Goal: Information Seeking & Learning: Learn about a topic

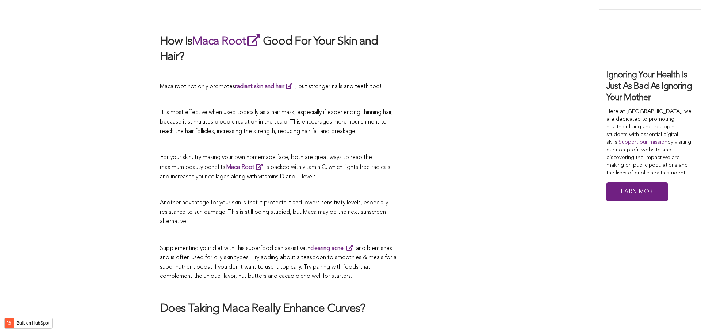
scroll to position [2235, 0]
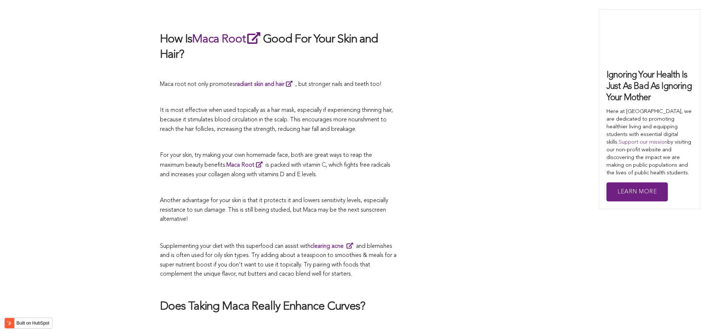
click at [370, 183] on p at bounding box center [278, 187] width 237 height 9
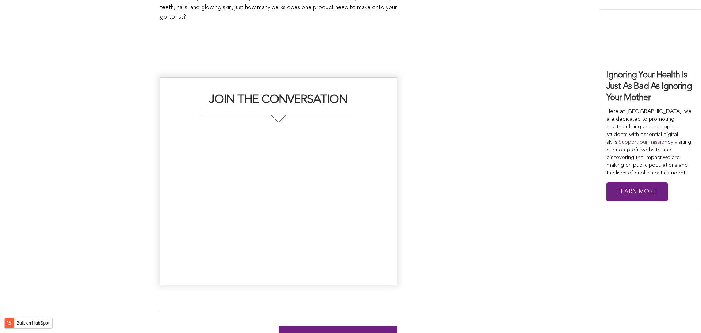
scroll to position [1952, 0]
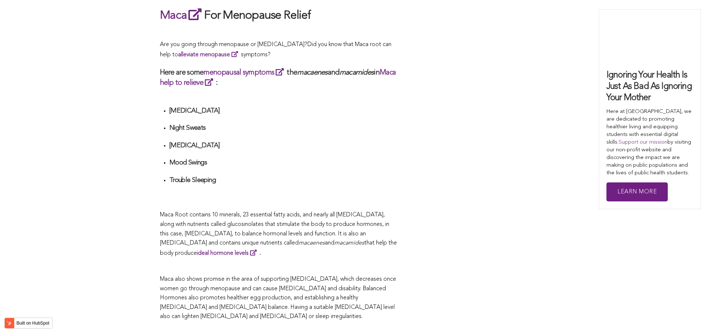
scroll to position [2189, 0]
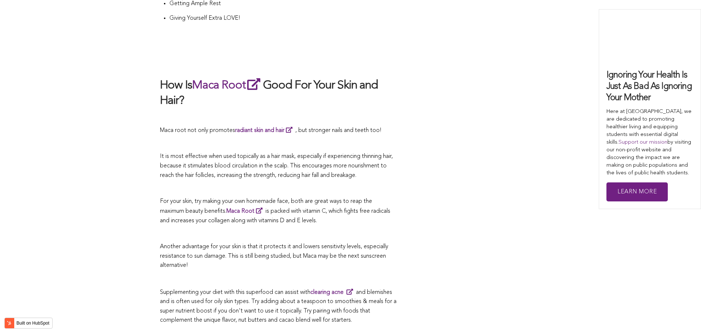
click at [365, 184] on p at bounding box center [278, 188] width 237 height 9
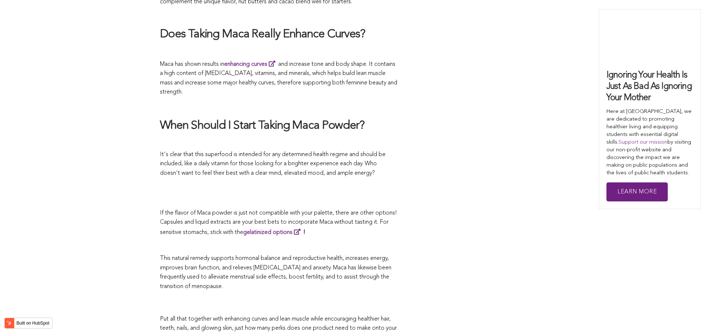
scroll to position [2117, 0]
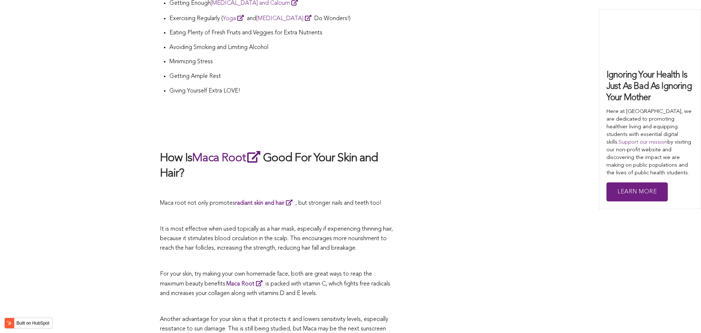
click at [377, 185] on p at bounding box center [278, 189] width 237 height 9
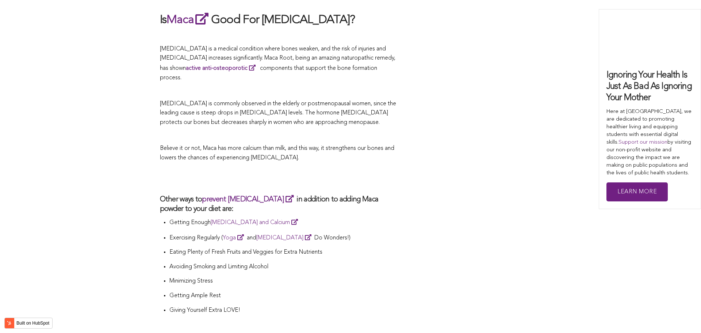
scroll to position [1518, 0]
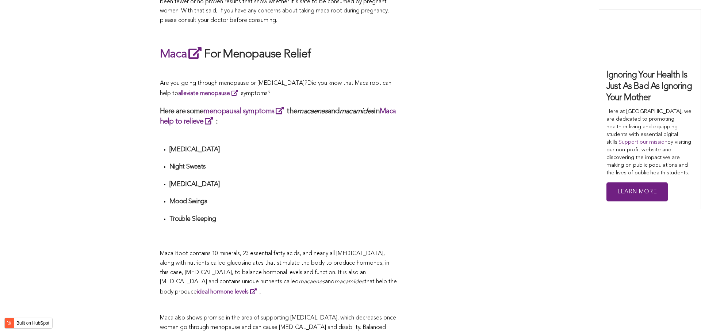
click at [356, 166] on ul "[MEDICAL_DATA] Night Sweats [MEDICAL_DATA] Mood Swings Trouble Sleeping" at bounding box center [283, 192] width 228 height 95
click at [425, 114] on div "CONTRIBUTORS [PERSON_NAME] Share this What Are The Health Benefits of Maca For …" at bounding box center [351, 77] width 382 height 2582
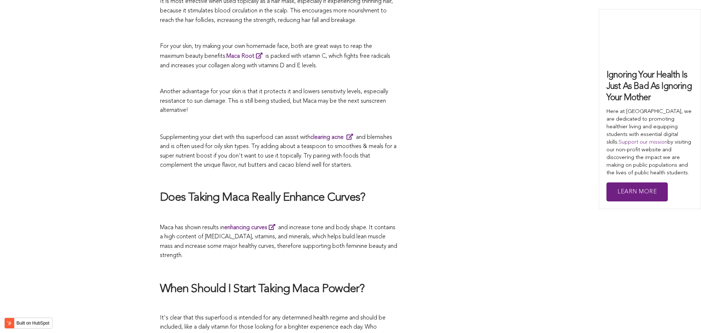
scroll to position [1928, 0]
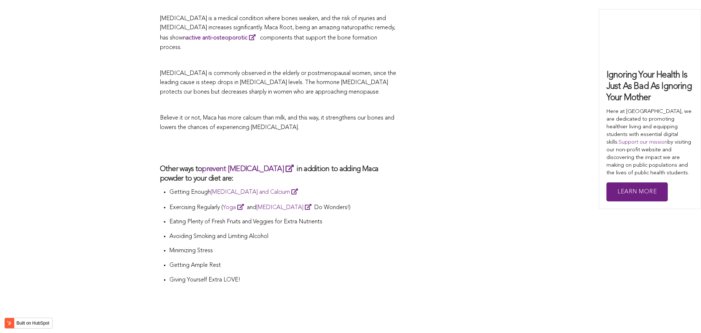
click at [354, 187] on p "Getting Enough [MEDICAL_DATA] and Calcium" at bounding box center [283, 192] width 228 height 10
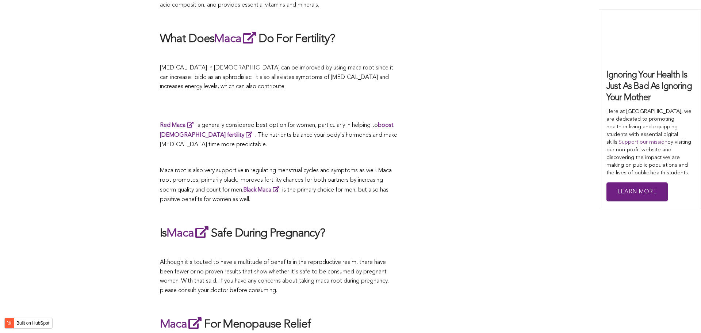
scroll to position [2048, 0]
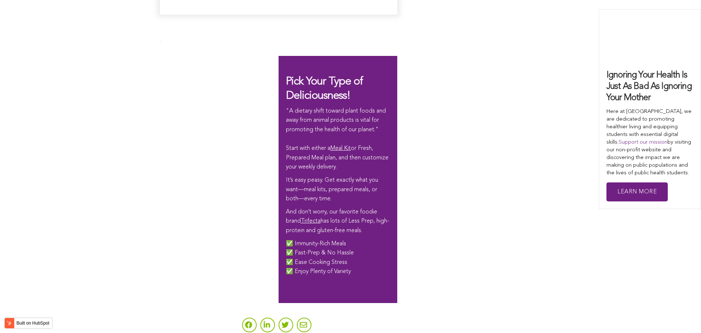
scroll to position [2278, 0]
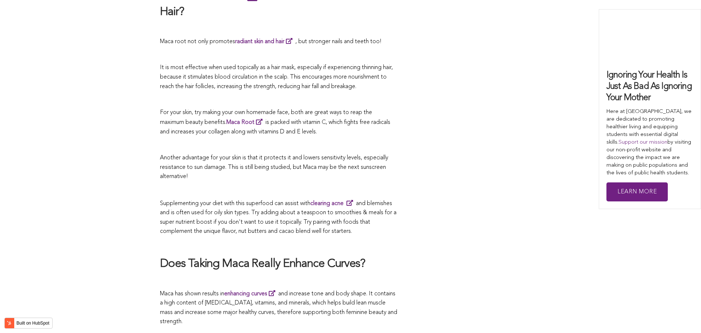
click at [302, 185] on p at bounding box center [278, 189] width 237 height 9
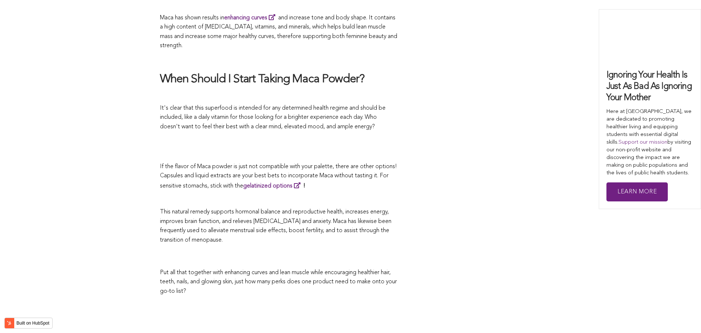
scroll to position [1959, 0]
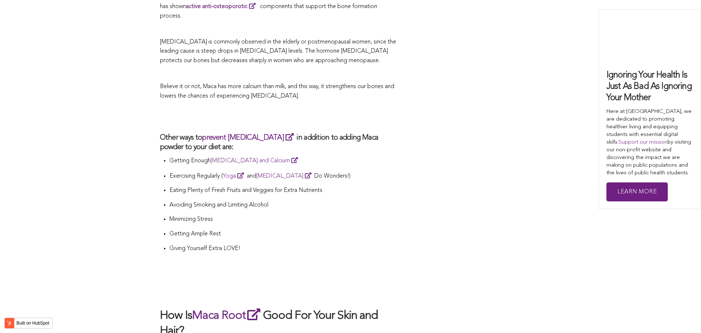
click at [300, 186] on p "Eating Plenty of Fresh Fruits and Veggies for Extra Nutrients" at bounding box center [283, 190] width 228 height 9
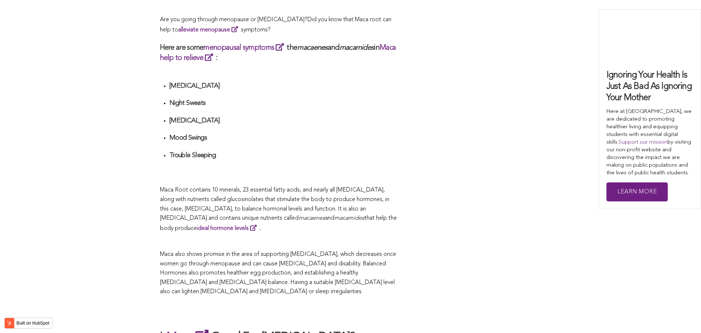
scroll to position [1992, 0]
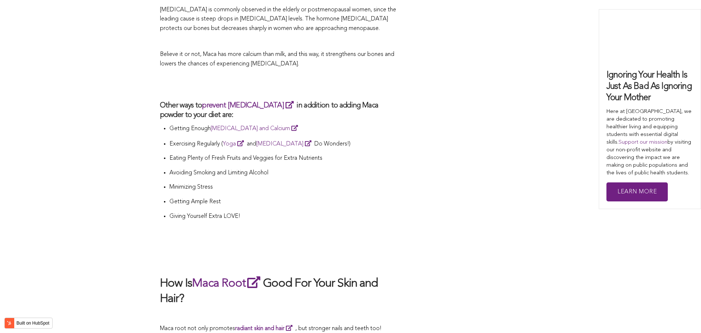
click at [296, 183] on p "Minimizing Stress" at bounding box center [283, 187] width 228 height 9
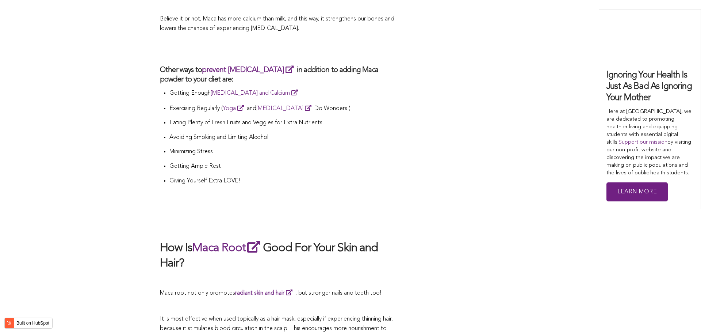
scroll to position [2053, 0]
